Goal: Information Seeking & Learning: Learn about a topic

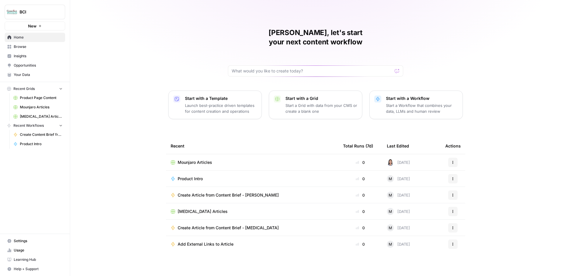
click at [31, 98] on span "Product Page Content" at bounding box center [41, 97] width 43 height 5
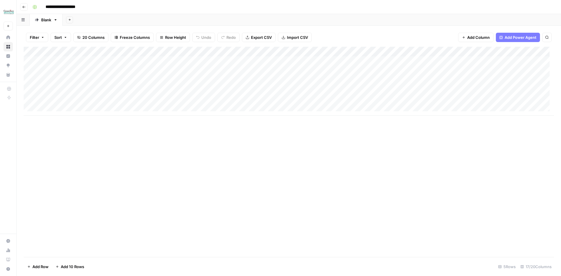
scroll to position [4, 0]
click at [26, 8] on button "Go back" at bounding box center [24, 7] width 8 height 8
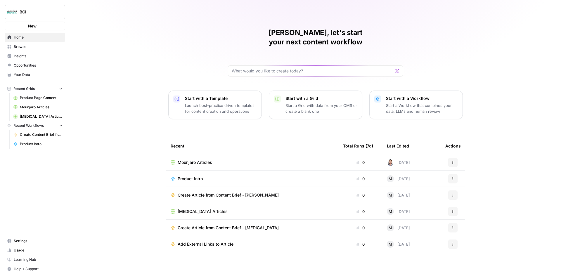
click at [218, 205] on td "[MEDICAL_DATA] Articles" at bounding box center [252, 212] width 173 height 16
click at [197, 209] on span "[MEDICAL_DATA] Articles" at bounding box center [203, 212] width 50 height 6
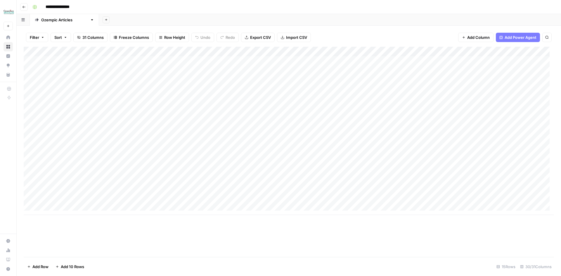
click at [24, 6] on icon "button" at bounding box center [24, 7] width 4 height 4
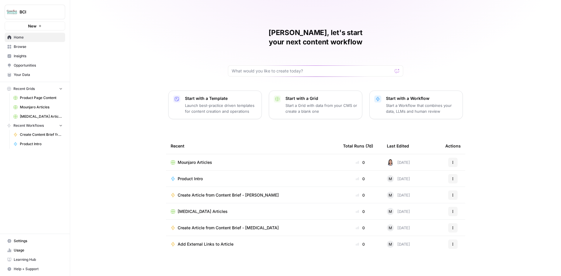
click at [204, 160] on span "Mounjaro Articles" at bounding box center [195, 163] width 35 height 6
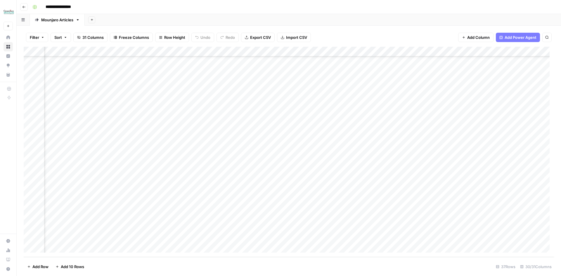
scroll to position [181, 1104]
click at [23, 8] on icon "button" at bounding box center [24, 7] width 4 height 4
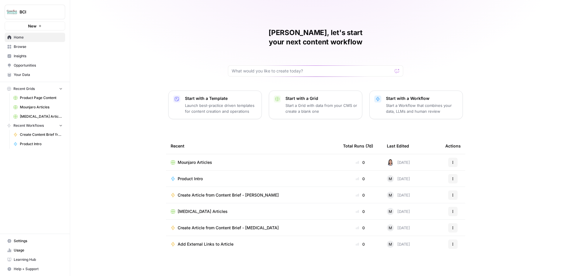
click at [201, 209] on span "[MEDICAL_DATA] Articles" at bounding box center [203, 212] width 50 height 6
